Goal: Task Accomplishment & Management: Use online tool/utility

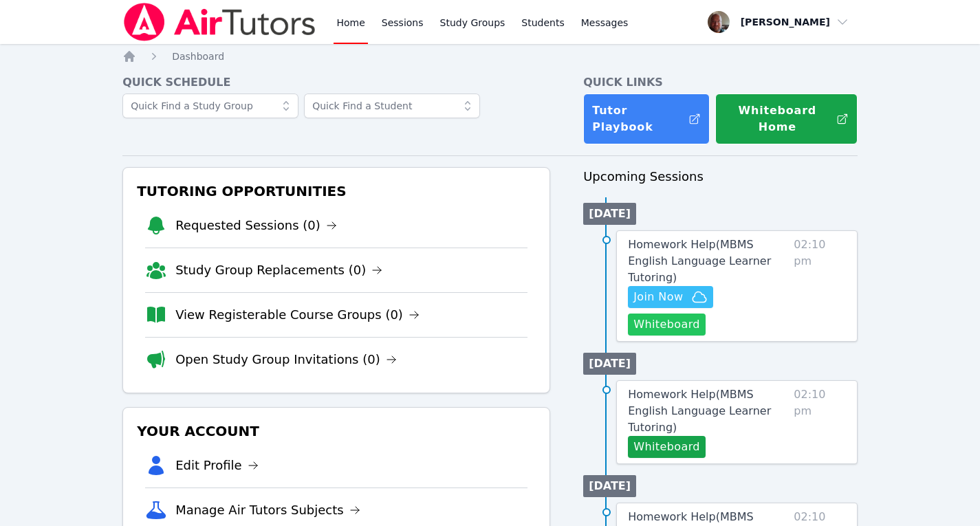
click at [706, 314] on button "Whiteboard" at bounding box center [667, 325] width 78 height 22
click at [675, 289] on span "Join Now" at bounding box center [658, 297] width 50 height 17
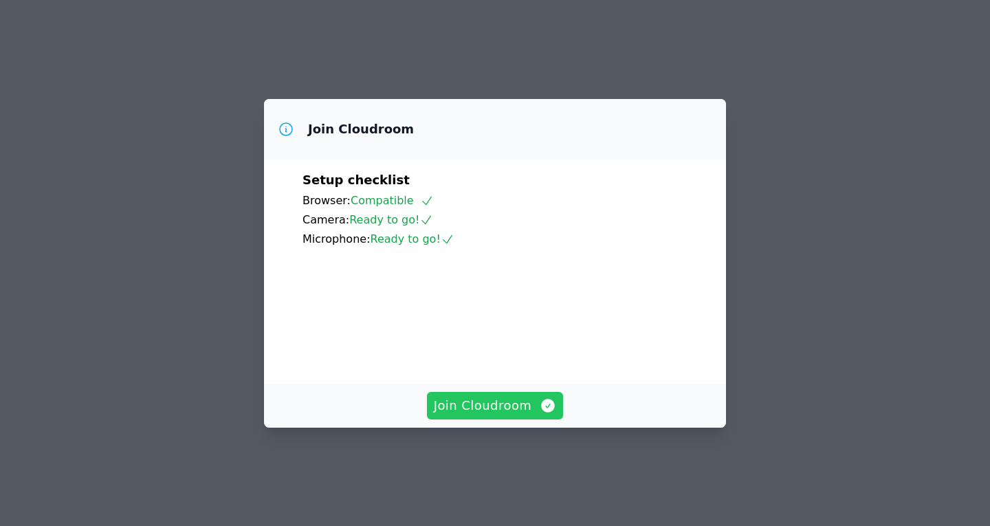
click at [505, 415] on span "Join Cloudroom" at bounding box center [495, 405] width 123 height 19
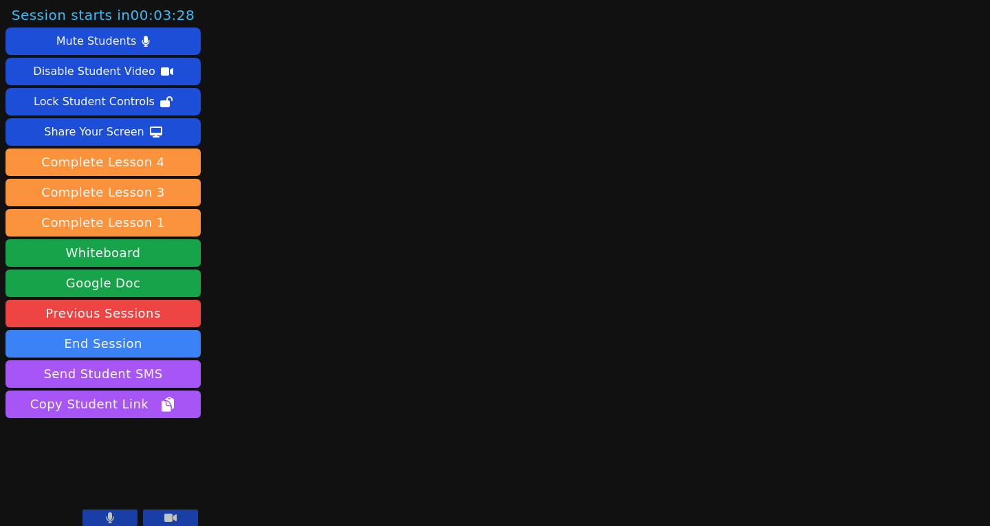
scroll to position [2, 0]
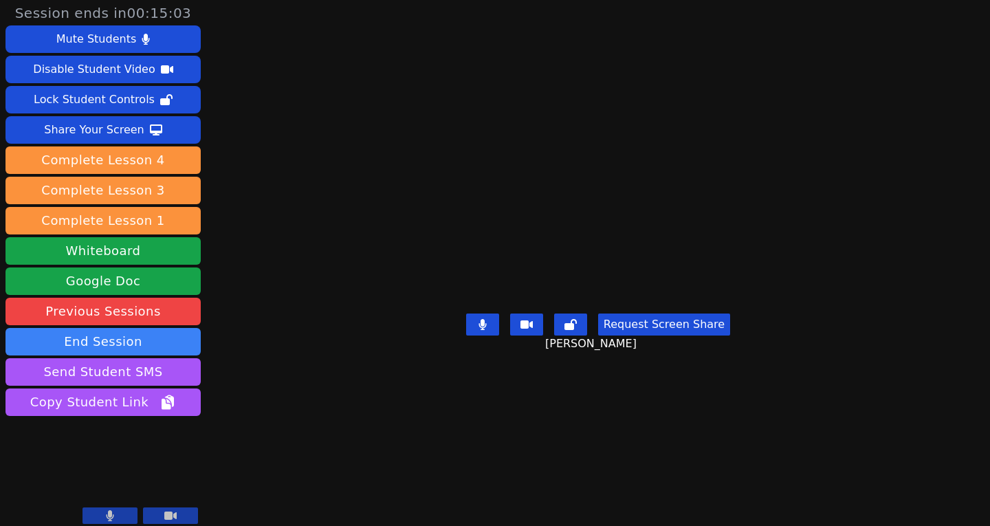
drag, startPoint x: 505, startPoint y: 268, endPoint x: 465, endPoint y: -60, distance: 330.4
click at [465, 0] on html "Session ends in 00:15:03 Mute Students Disable Student Video Lock Student Contr…" at bounding box center [495, 263] width 990 height 526
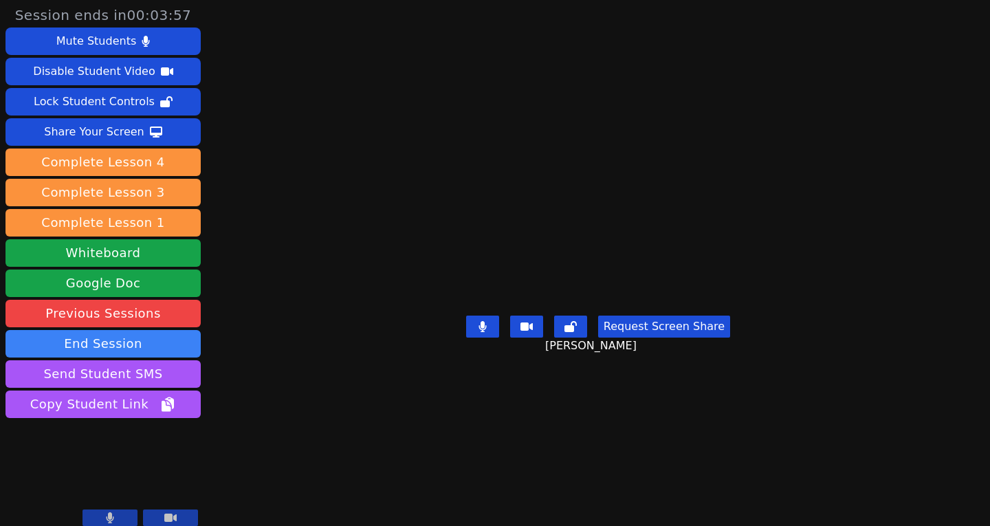
scroll to position [10, 0]
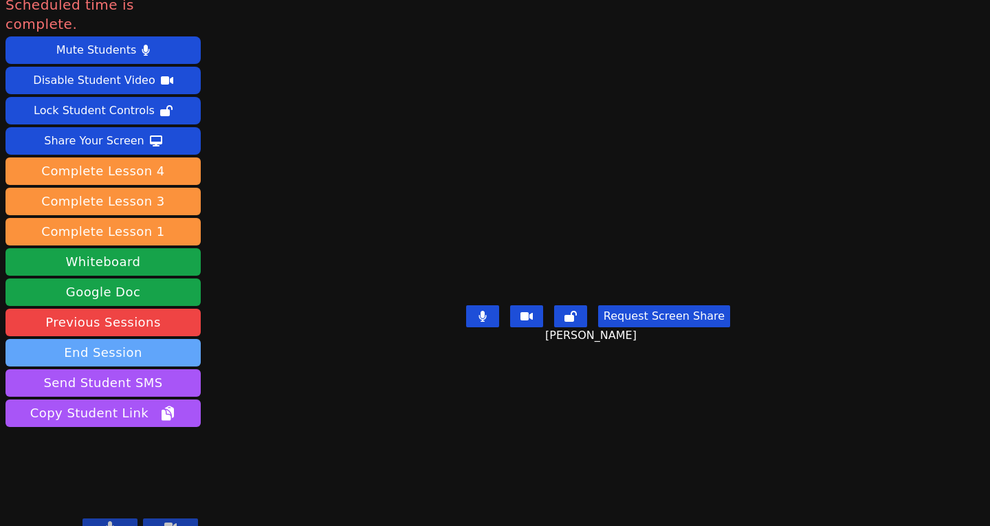
click at [102, 339] on button "End Session" at bounding box center [103, 353] width 195 height 28
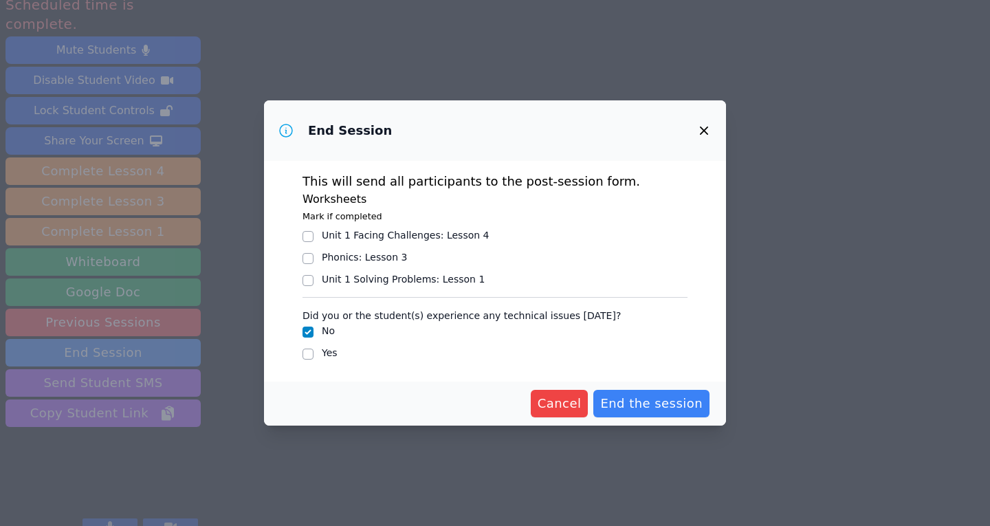
click at [315, 275] on div "Unit 1 Solving Problems : Lesson 1" at bounding box center [495, 280] width 385 height 17
click at [308, 277] on input "Unit 1 Solving Problems : Lesson 1" at bounding box center [308, 280] width 11 height 11
checkbox input "true"
click at [653, 411] on span "End the session" at bounding box center [651, 403] width 102 height 19
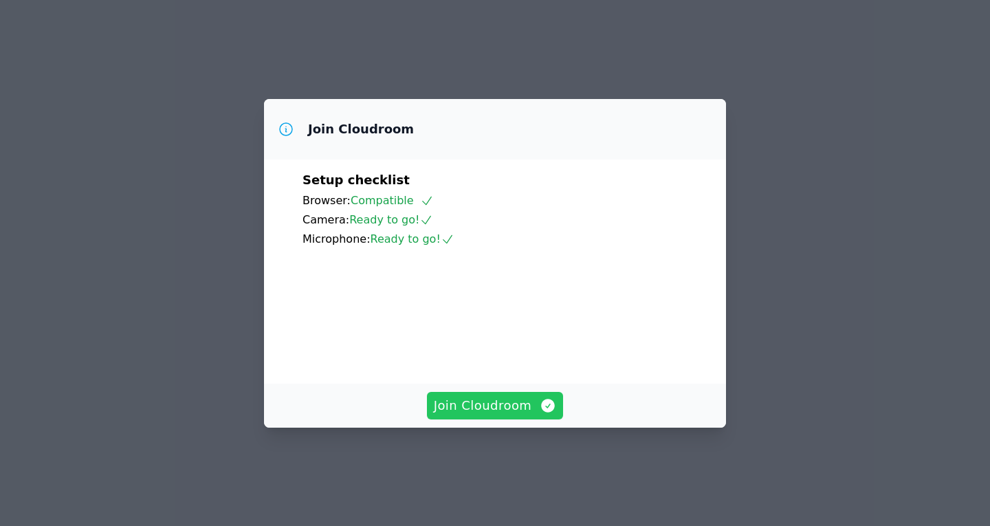
click at [497, 415] on span "Join Cloudroom" at bounding box center [495, 405] width 123 height 19
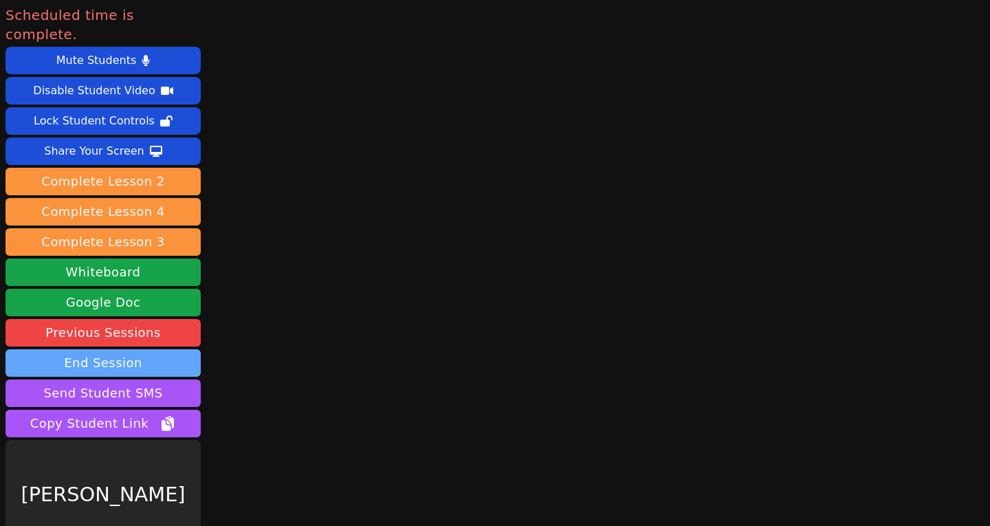
click at [113, 349] on button "End Session" at bounding box center [103, 363] width 195 height 28
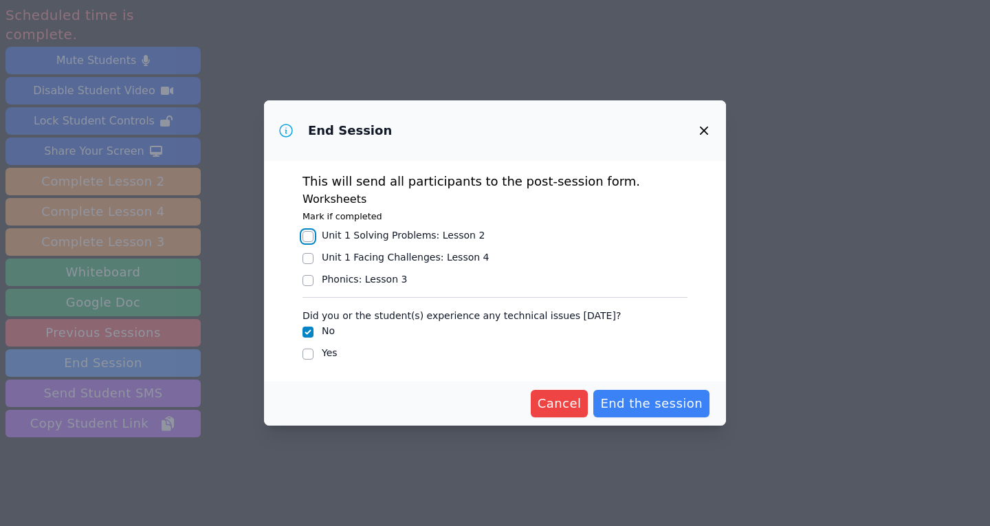
click at [304, 234] on input "Unit 1 Solving Problems : Lesson 2" at bounding box center [308, 236] width 11 height 11
checkbox input "true"
click at [667, 405] on span "End the session" at bounding box center [651, 403] width 102 height 19
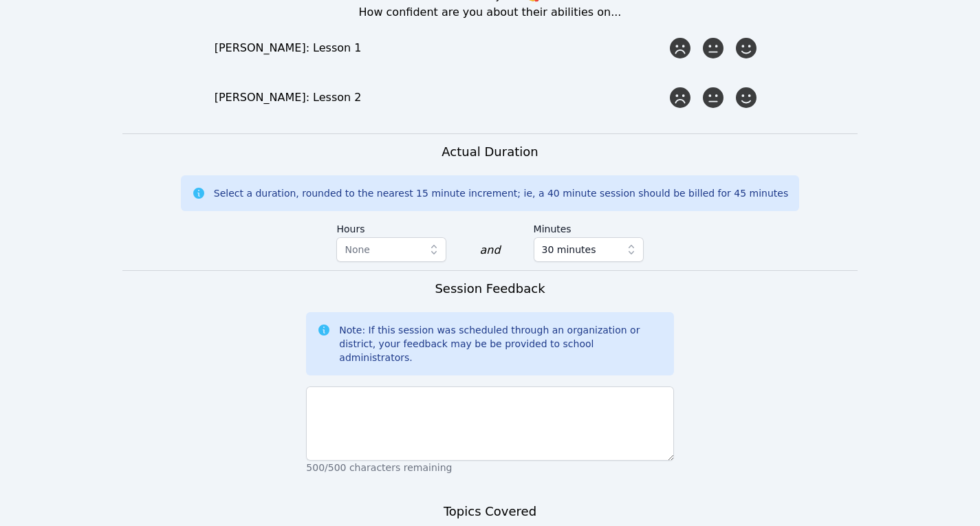
scroll to position [994, 0]
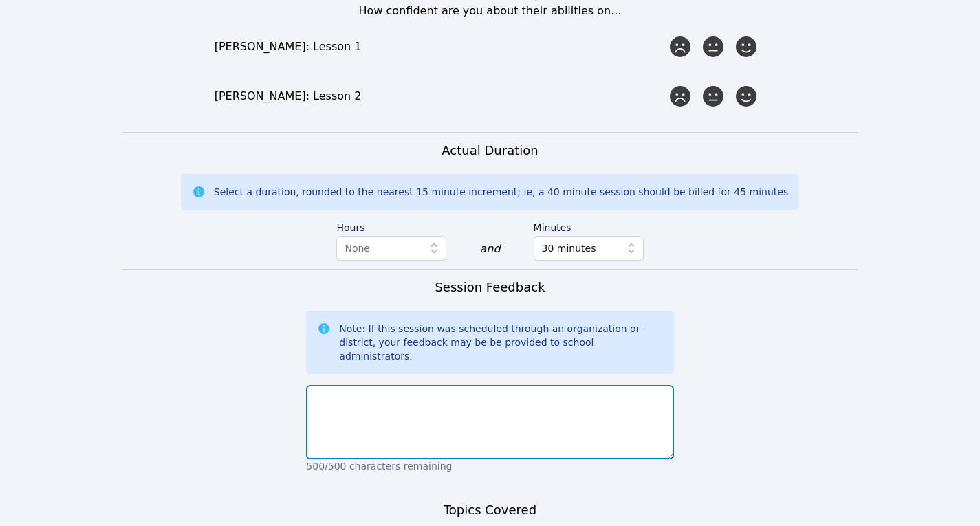
click at [464, 385] on textarea at bounding box center [489, 422] width 367 height 74
drag, startPoint x: 464, startPoint y: 329, endPoint x: 486, endPoint y: 204, distance: 127.1
click at [486, 278] on div "Session Feedback Note: If this session was scheduled through an organization or…" at bounding box center [489, 380] width 367 height 204
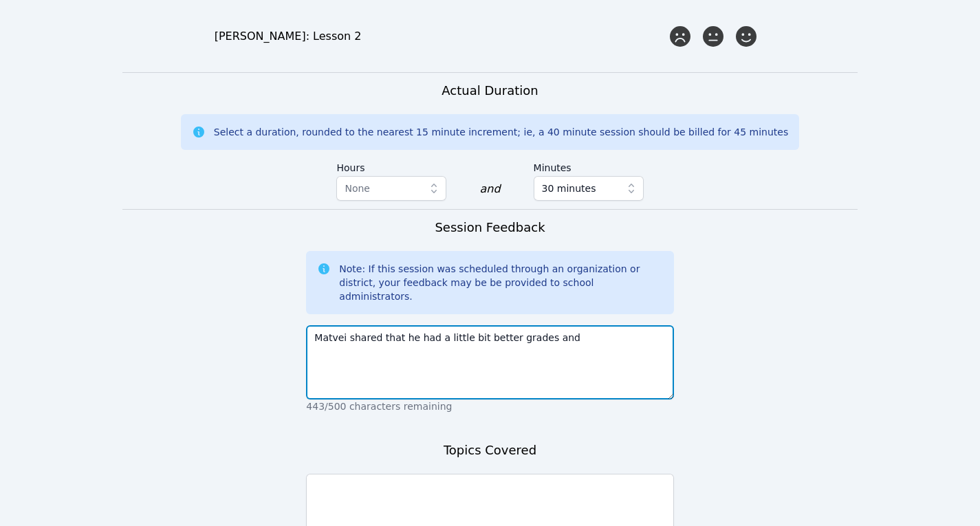
scroll to position [1063, 0]
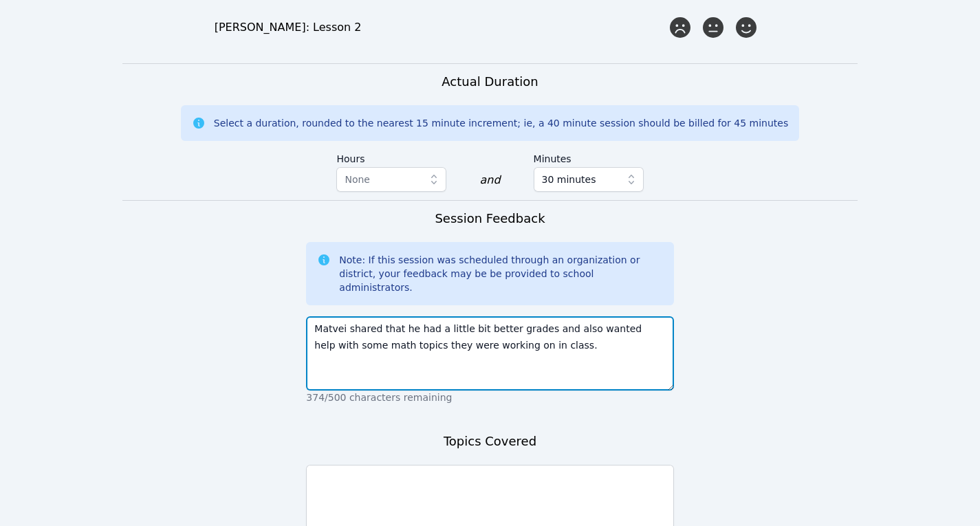
type textarea "Matvei shared that he had a little bit better grades and also wanted help with …"
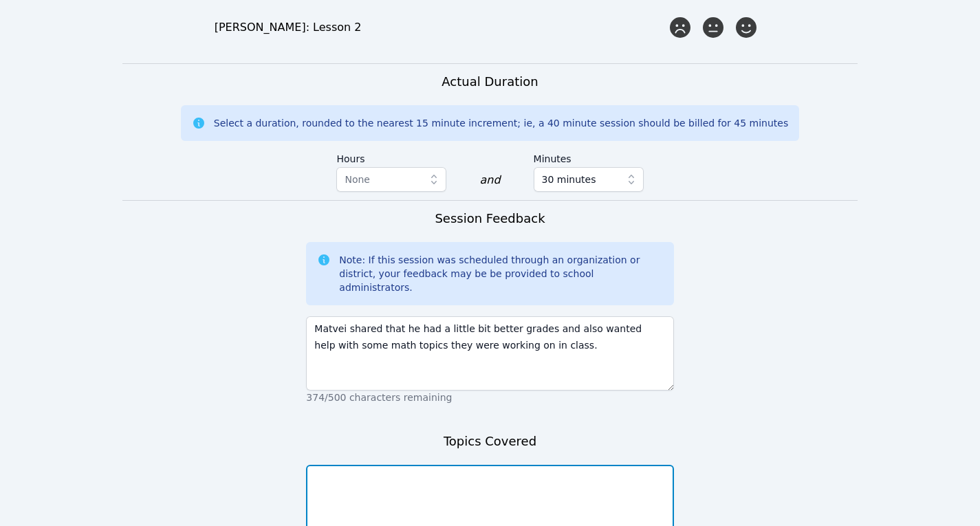
click at [514, 465] on textarea at bounding box center [489, 502] width 367 height 74
type textarea "F"
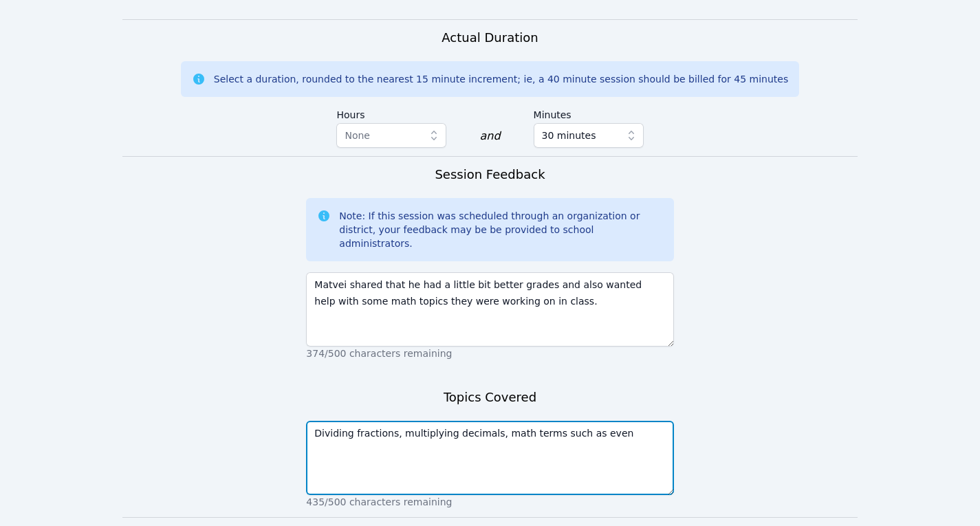
click at [570, 421] on textarea "Dividing fractions, multiplying decimals, math terms such as even" at bounding box center [489, 458] width 367 height 74
click at [600, 421] on textarea "Dividing fractions, multiplying decimals, math terms such as "even" at bounding box center [489, 458] width 367 height 74
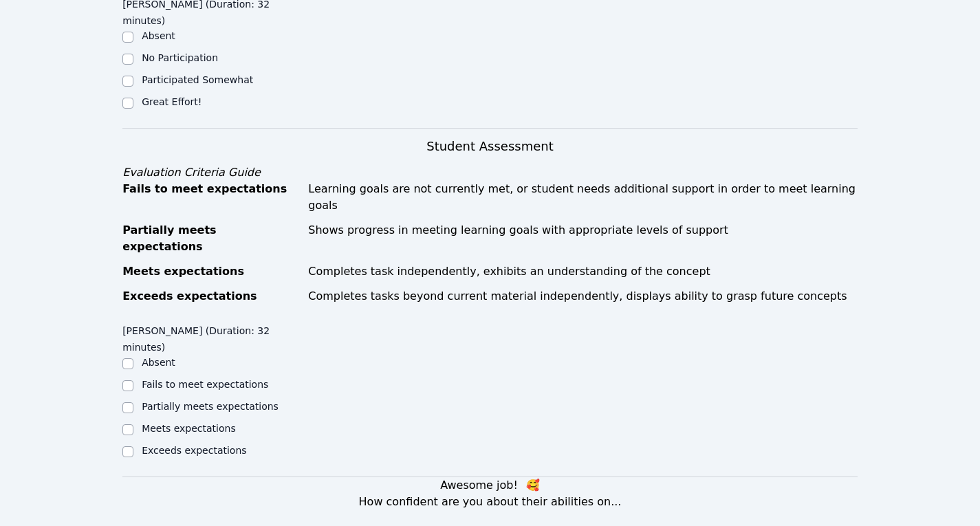
scroll to position [504, 0]
type textarea "Dividing fractions, multiplying decimals, math terms such as "even" and "factor…"
click at [129, 97] on input "Great Effort!" at bounding box center [127, 102] width 11 height 11
checkbox input "true"
click at [122, 365] on div "Home Sessions Study Groups Students Messages Open user menu Konstantin Uzhinsky…" at bounding box center [490, 360] width 980 height 1729
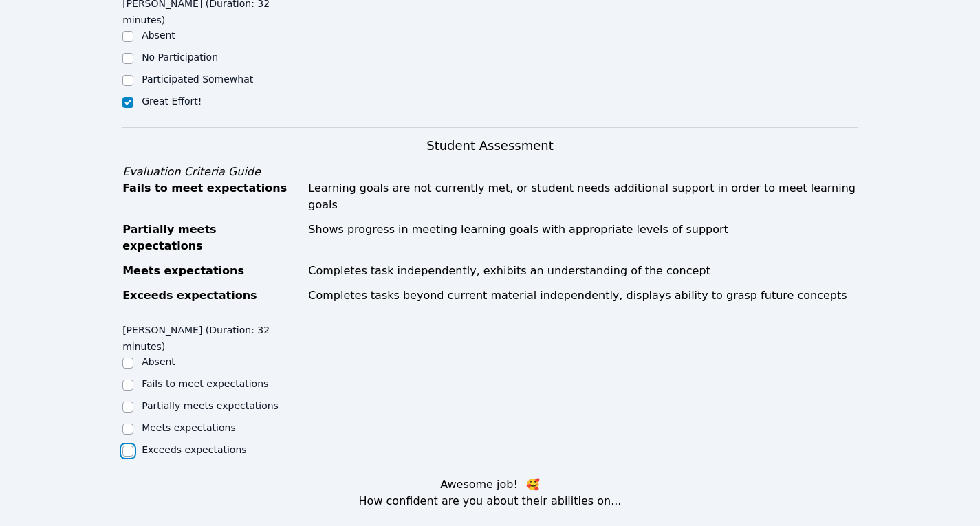
click at [129, 446] on input "Exceeds expectations" at bounding box center [127, 451] width 11 height 11
checkbox input "true"
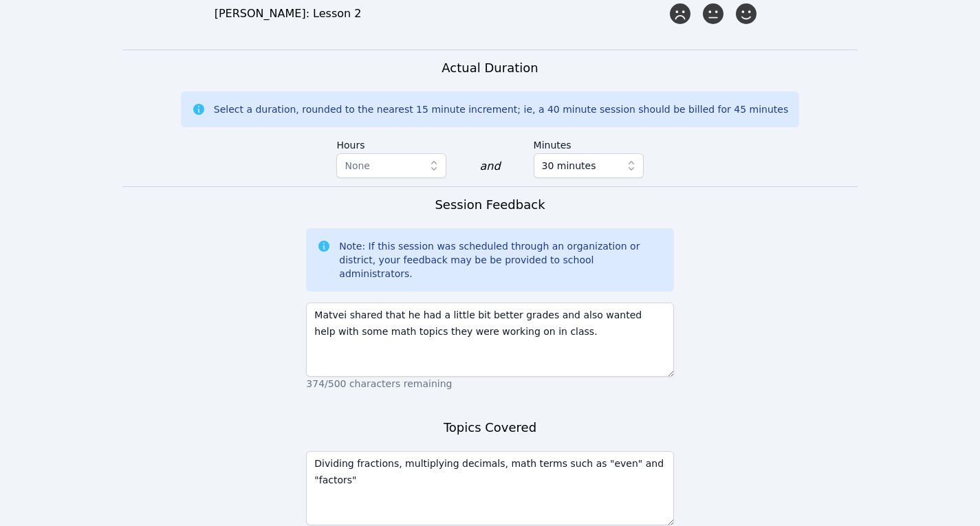
scroll to position [1107, 0]
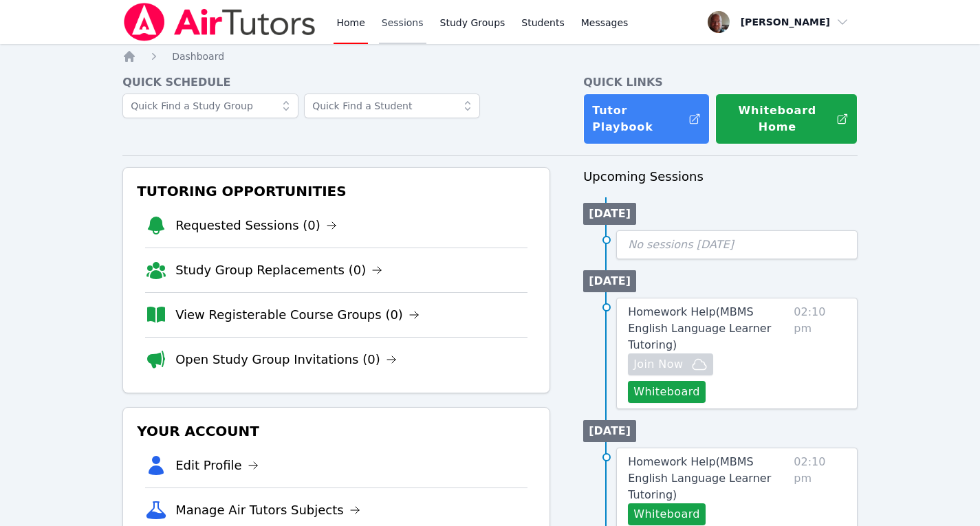
click at [408, 24] on link "Sessions" at bounding box center [402, 22] width 47 height 44
